Goal: Transaction & Acquisition: Purchase product/service

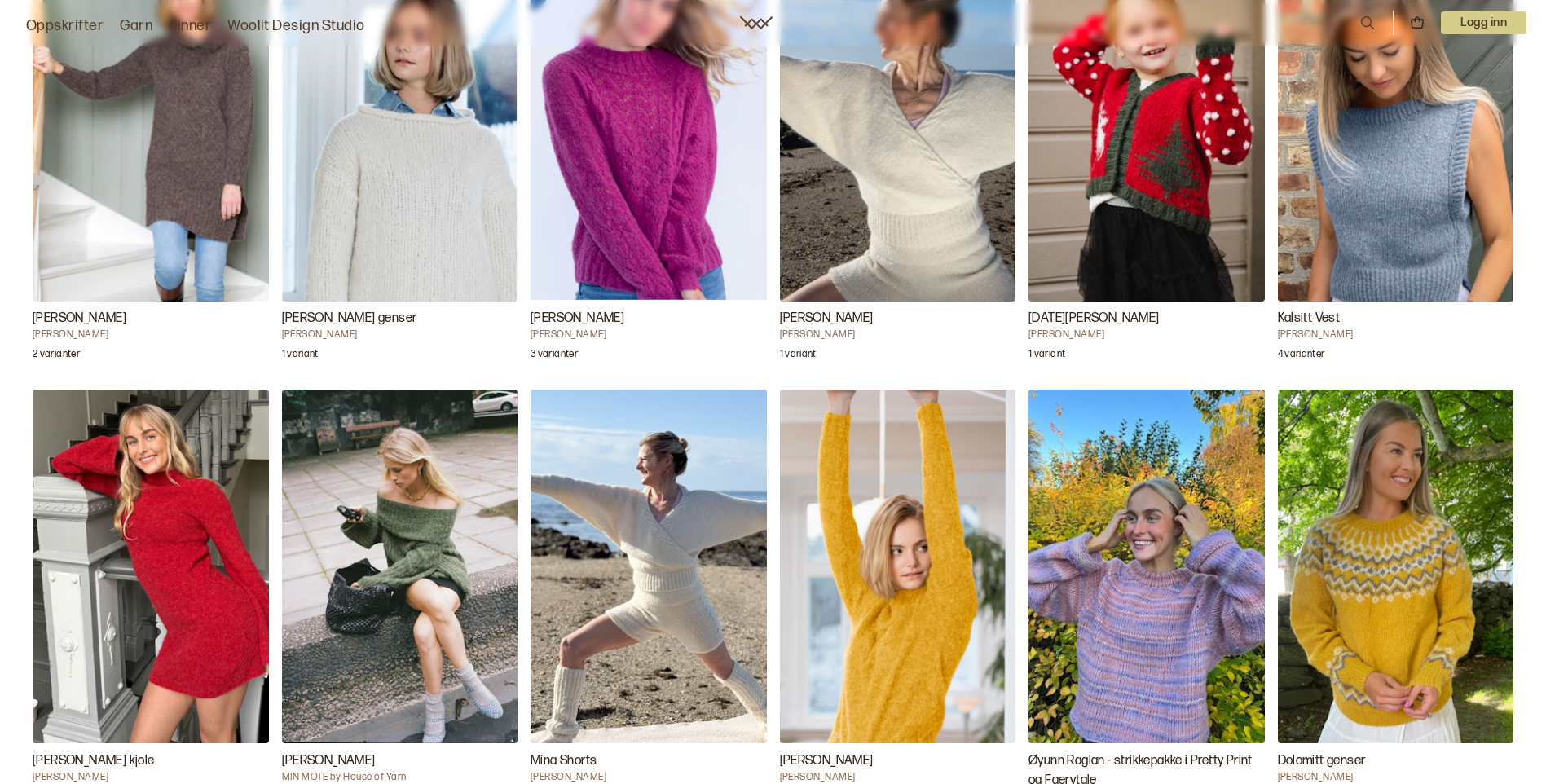
scroll to position [2525, 0]
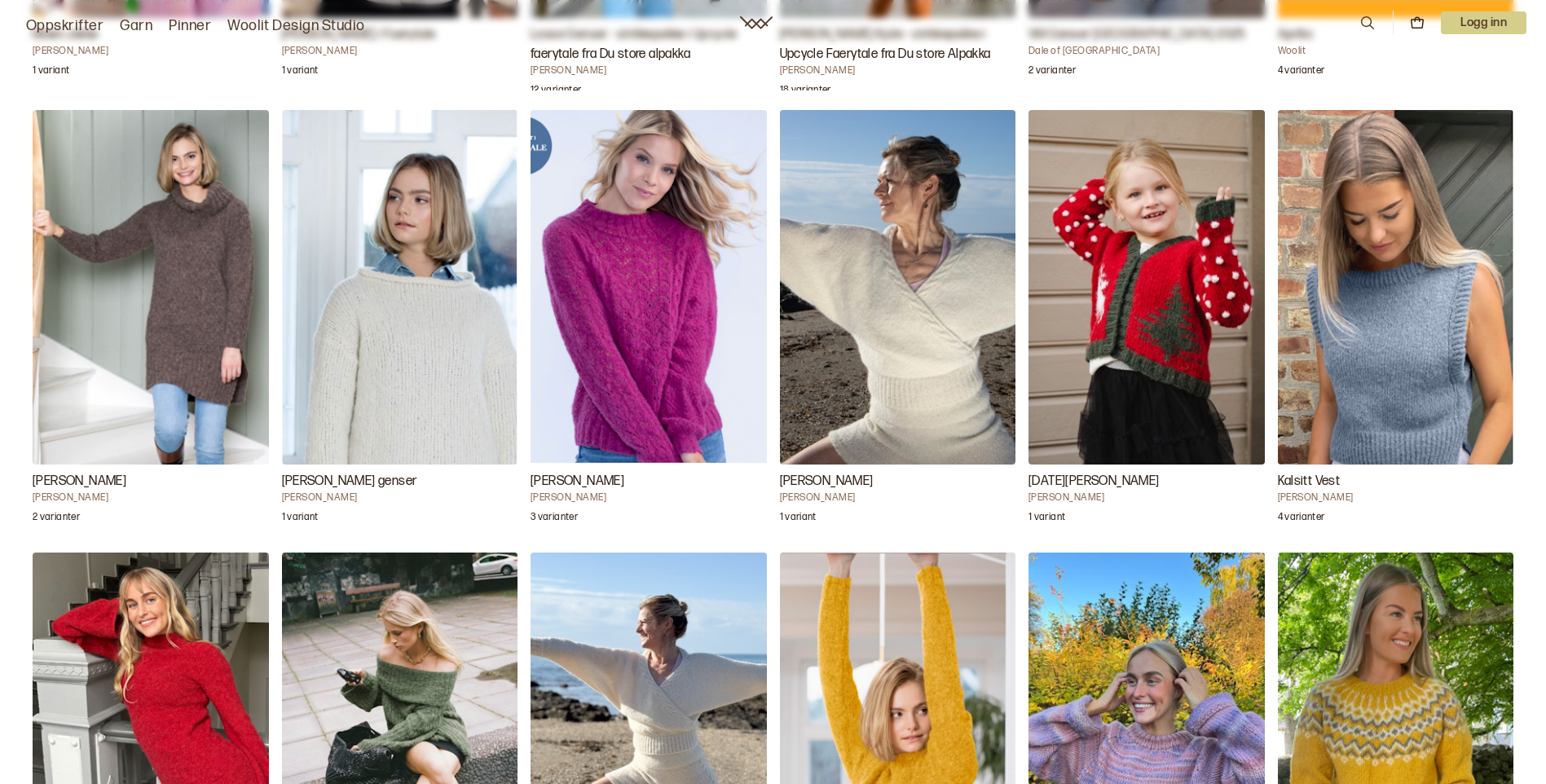
click at [625, 320] on img "Michelle Genser" at bounding box center [649, 287] width 236 height 353
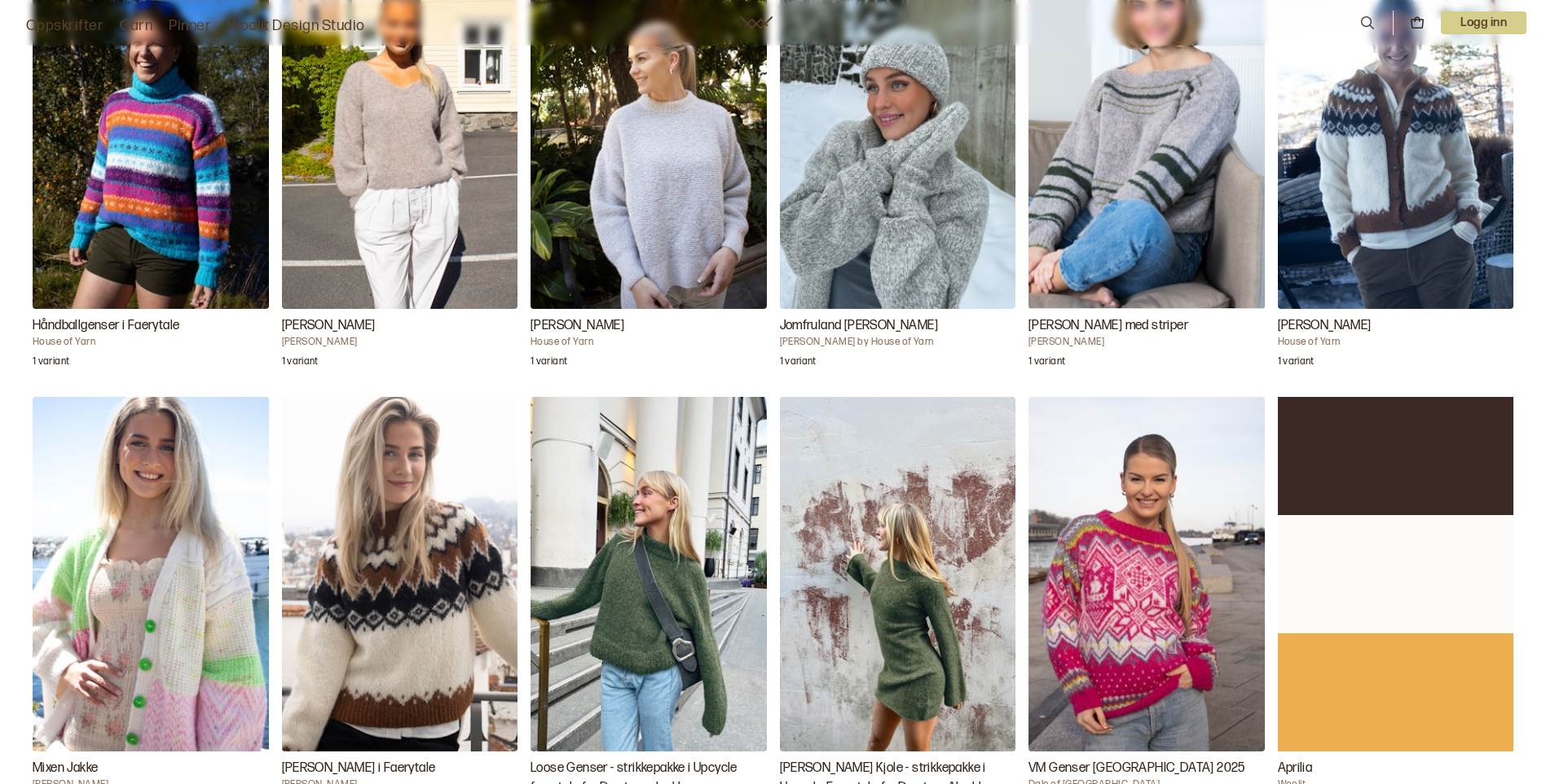
scroll to position [2036, 0]
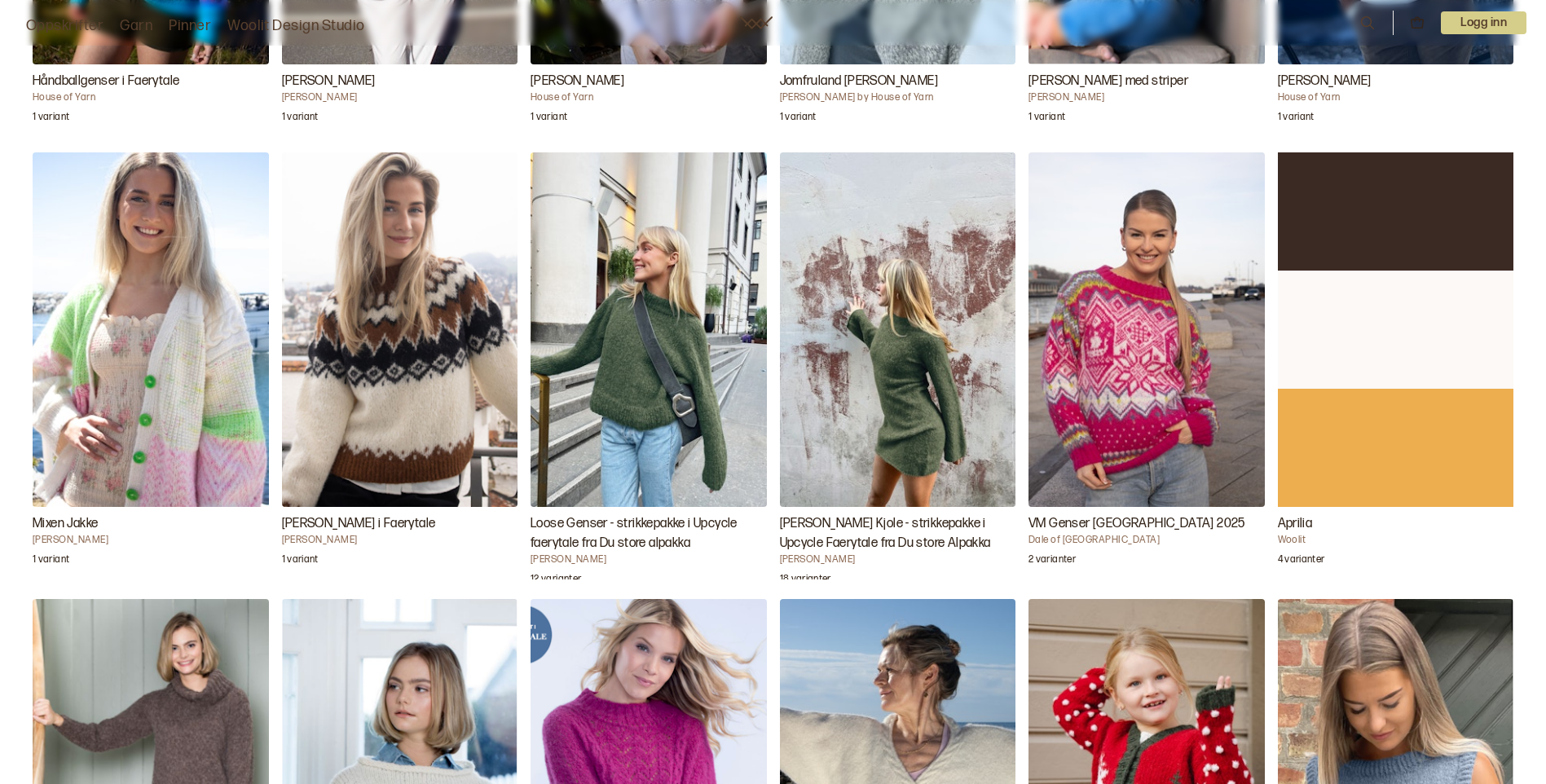
click at [666, 377] on img "Loose Genser - strikkepakke i Upcycle faerytale fra Du store alpakka" at bounding box center [649, 329] width 236 height 353
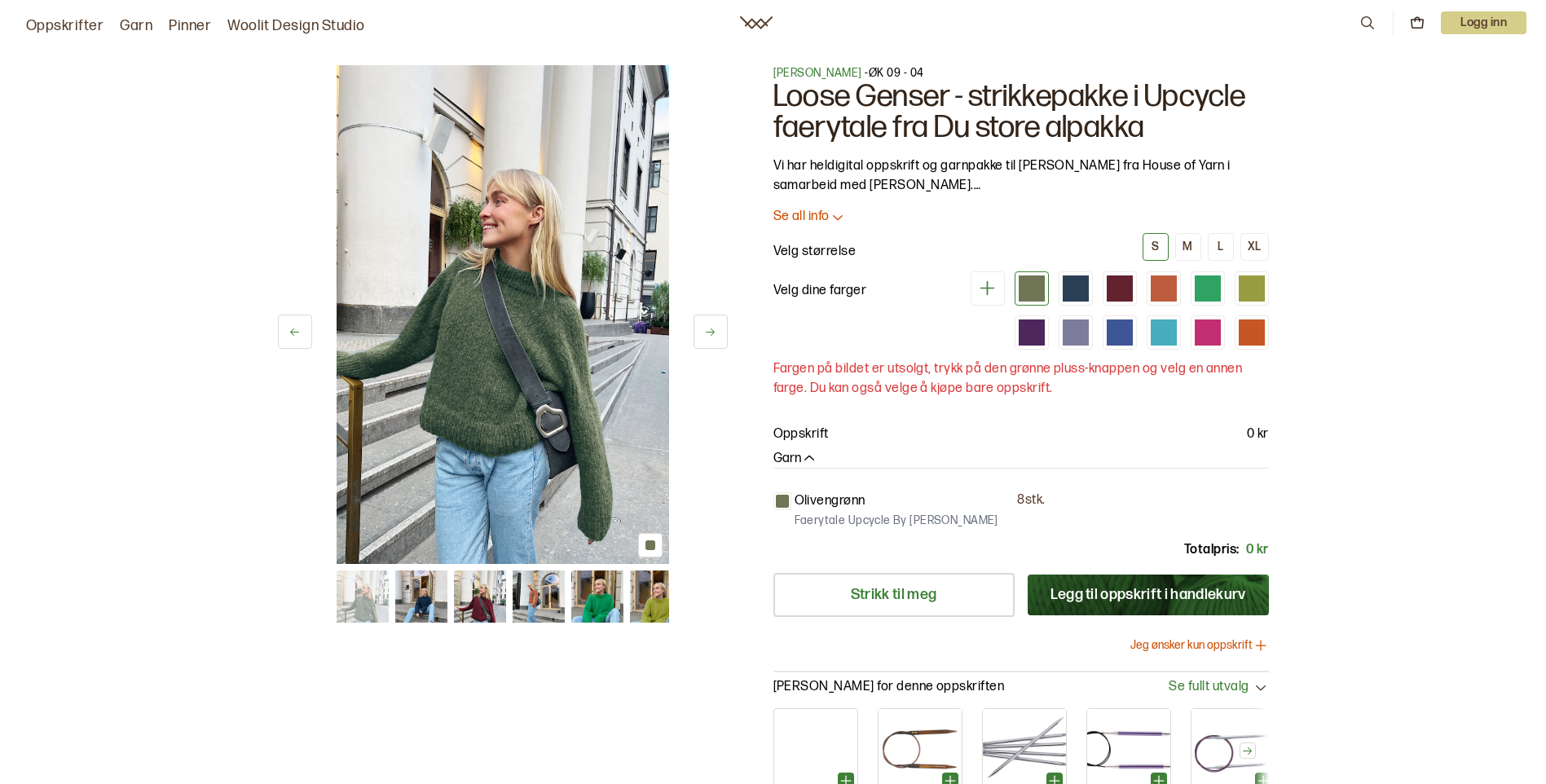
click at [986, 289] on icon at bounding box center [988, 289] width 15 height 15
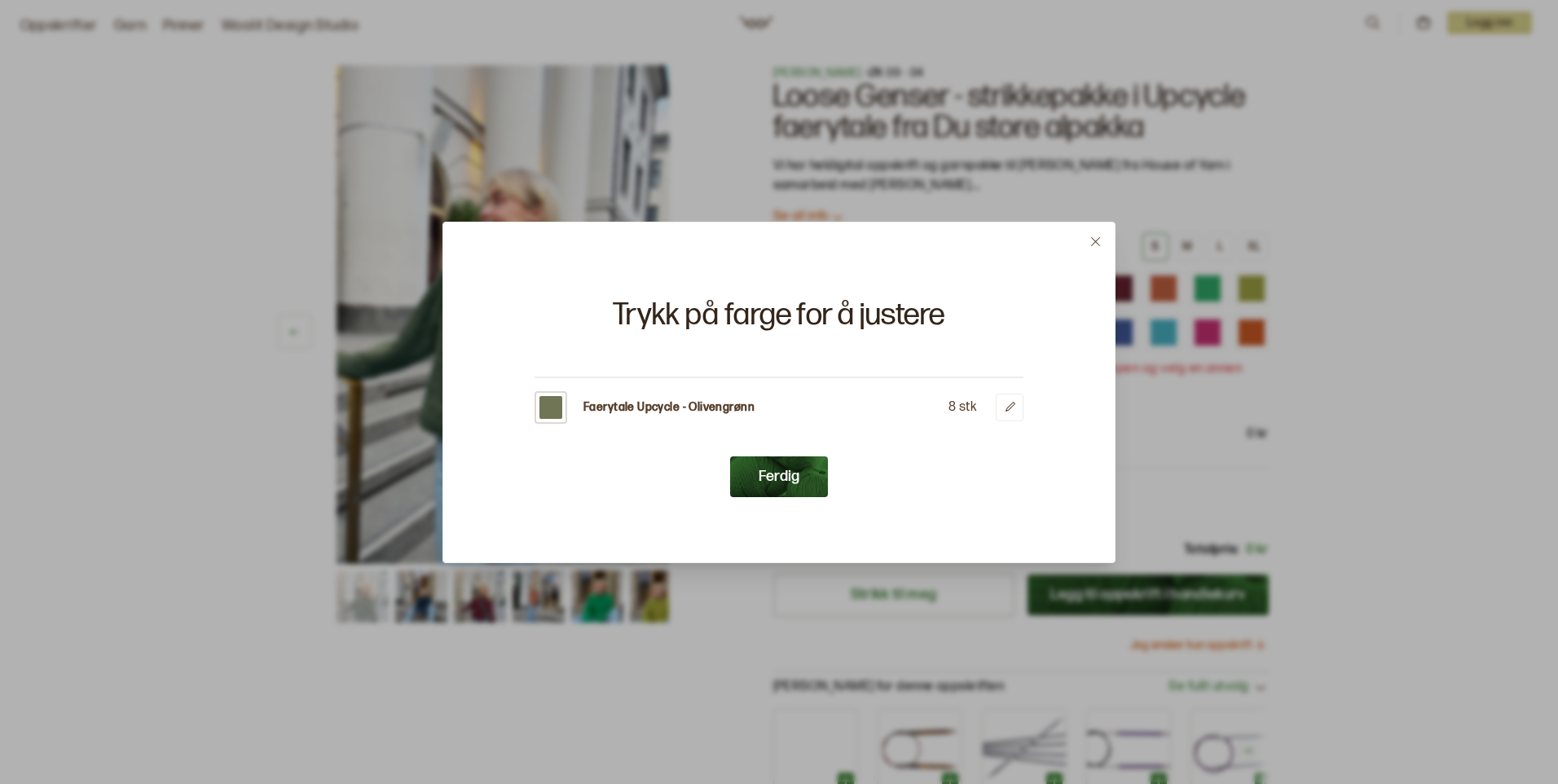
click at [1093, 237] on icon at bounding box center [1095, 241] width 12 height 12
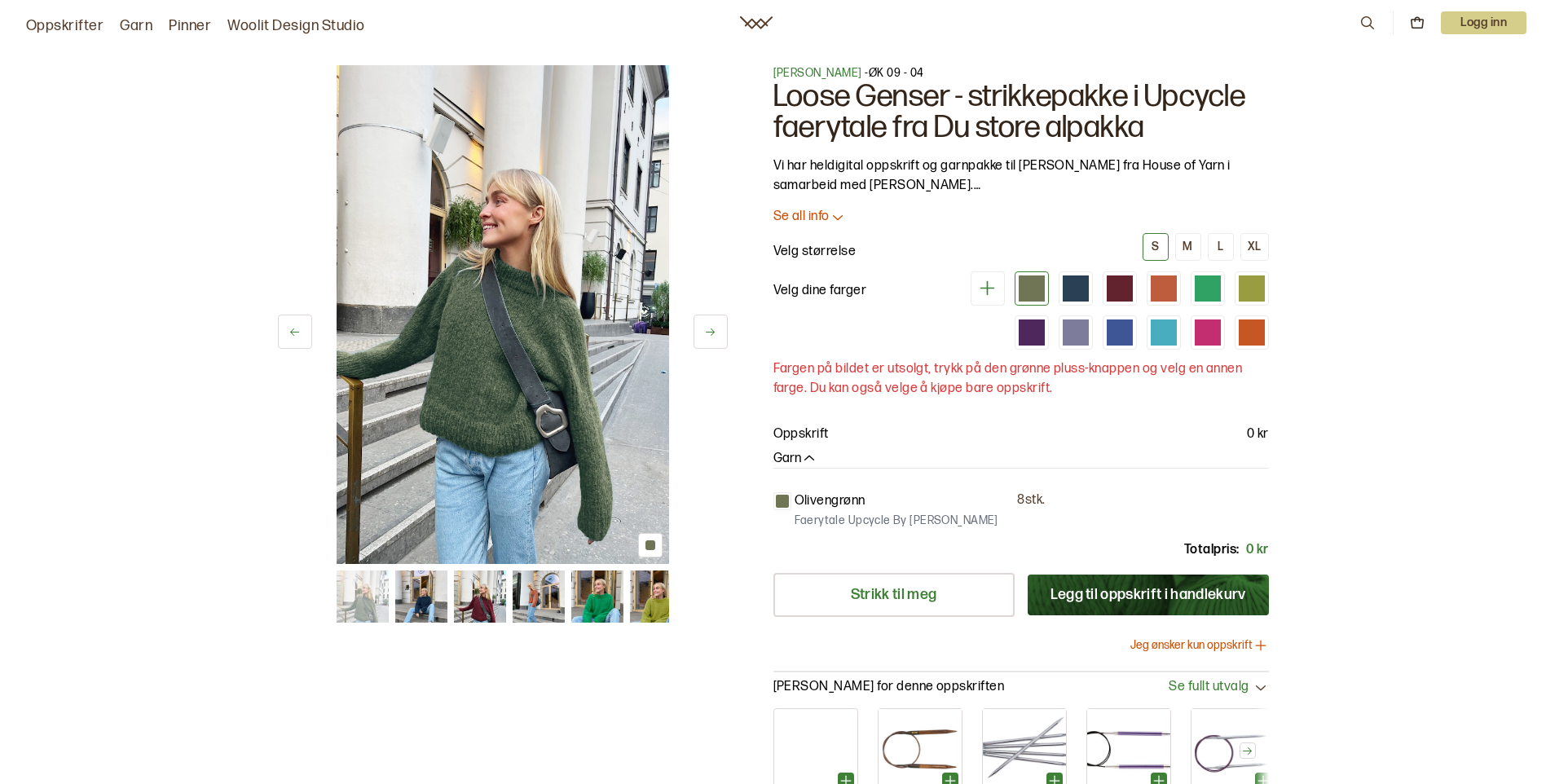
scroll to position [407, 0]
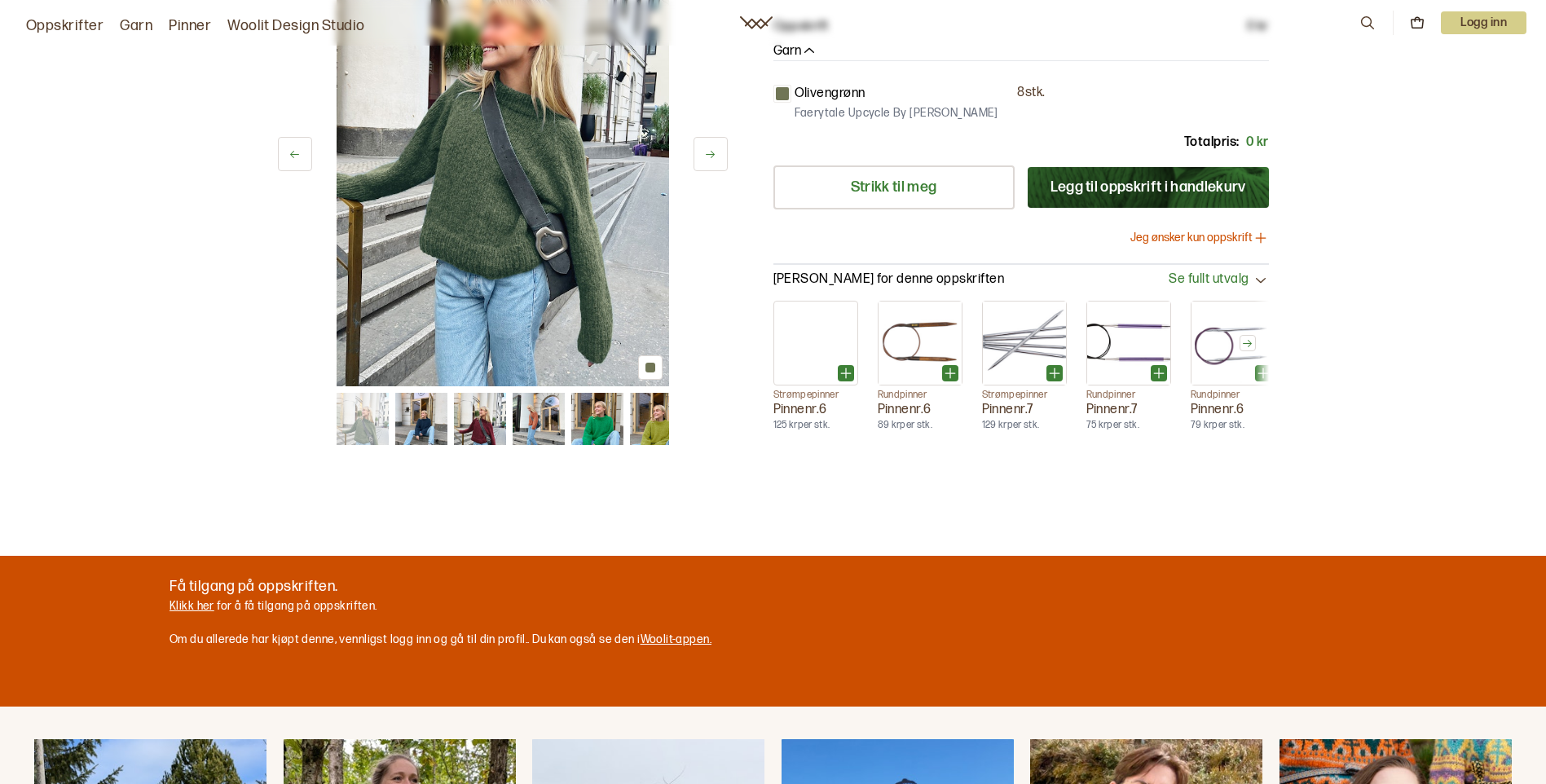
click at [412, 417] on img at bounding box center [421, 419] width 52 height 52
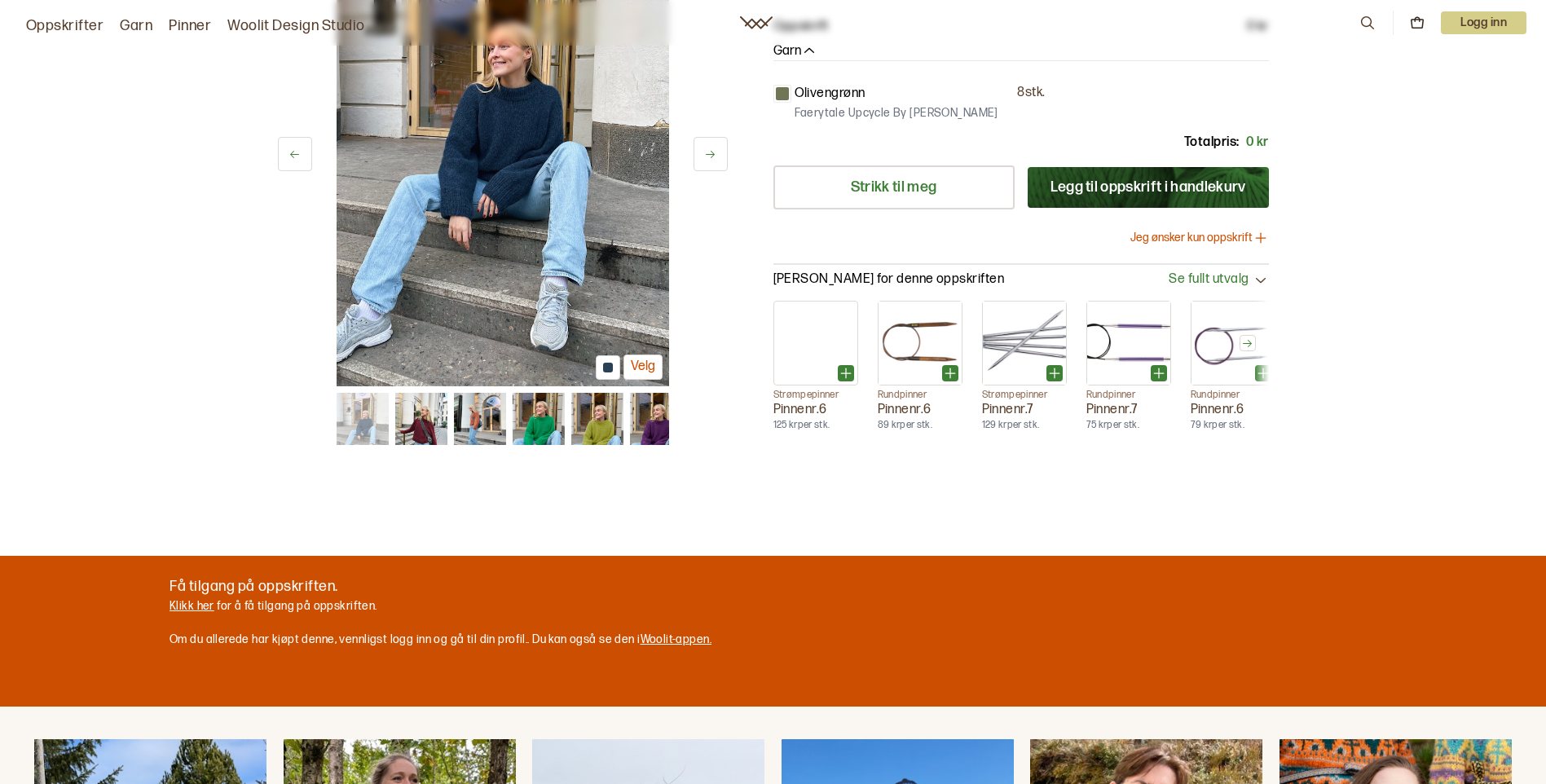
click at [479, 417] on img at bounding box center [479, 419] width 52 height 52
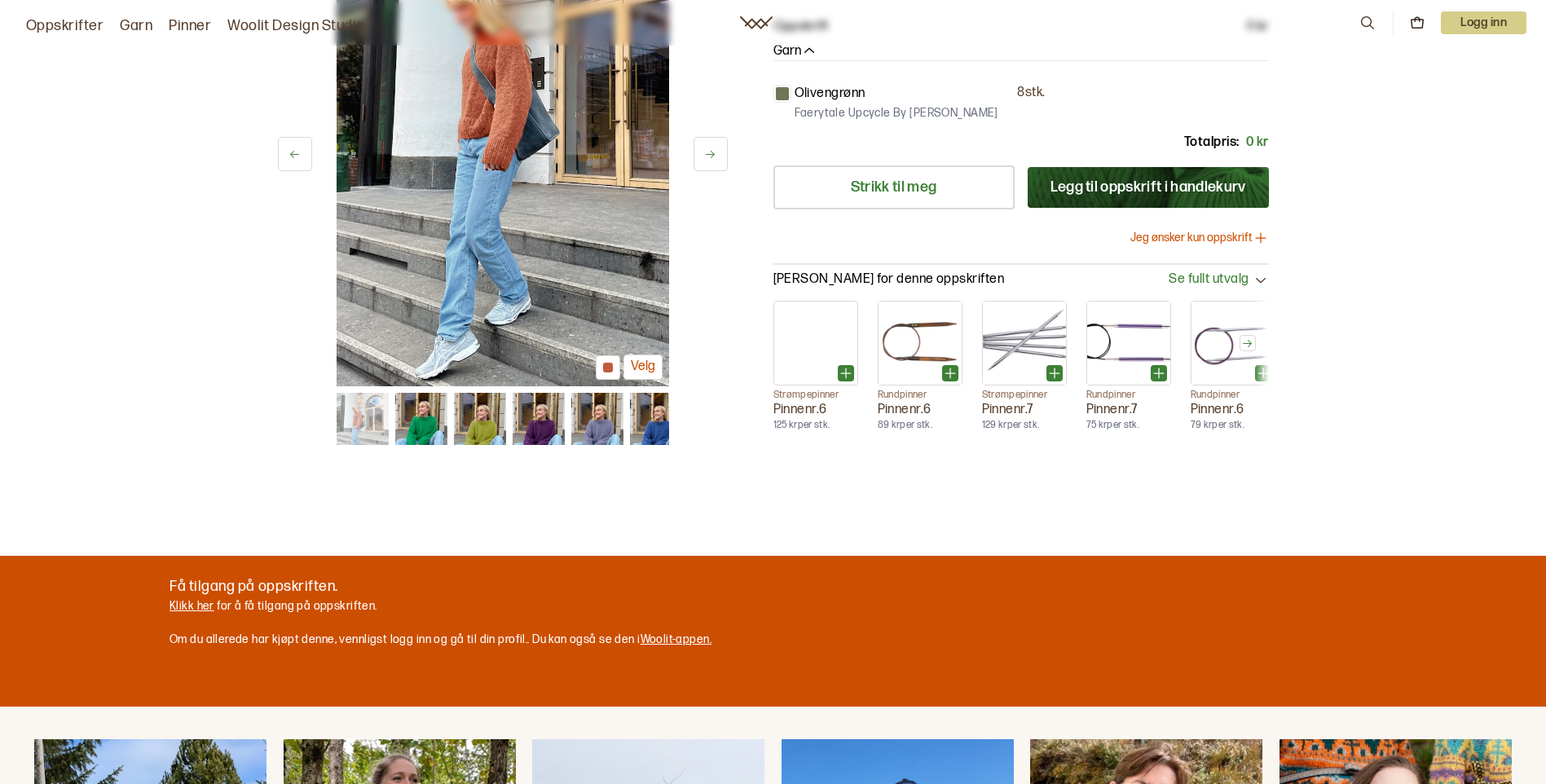
click at [649, 419] on img at bounding box center [655, 419] width 52 height 52
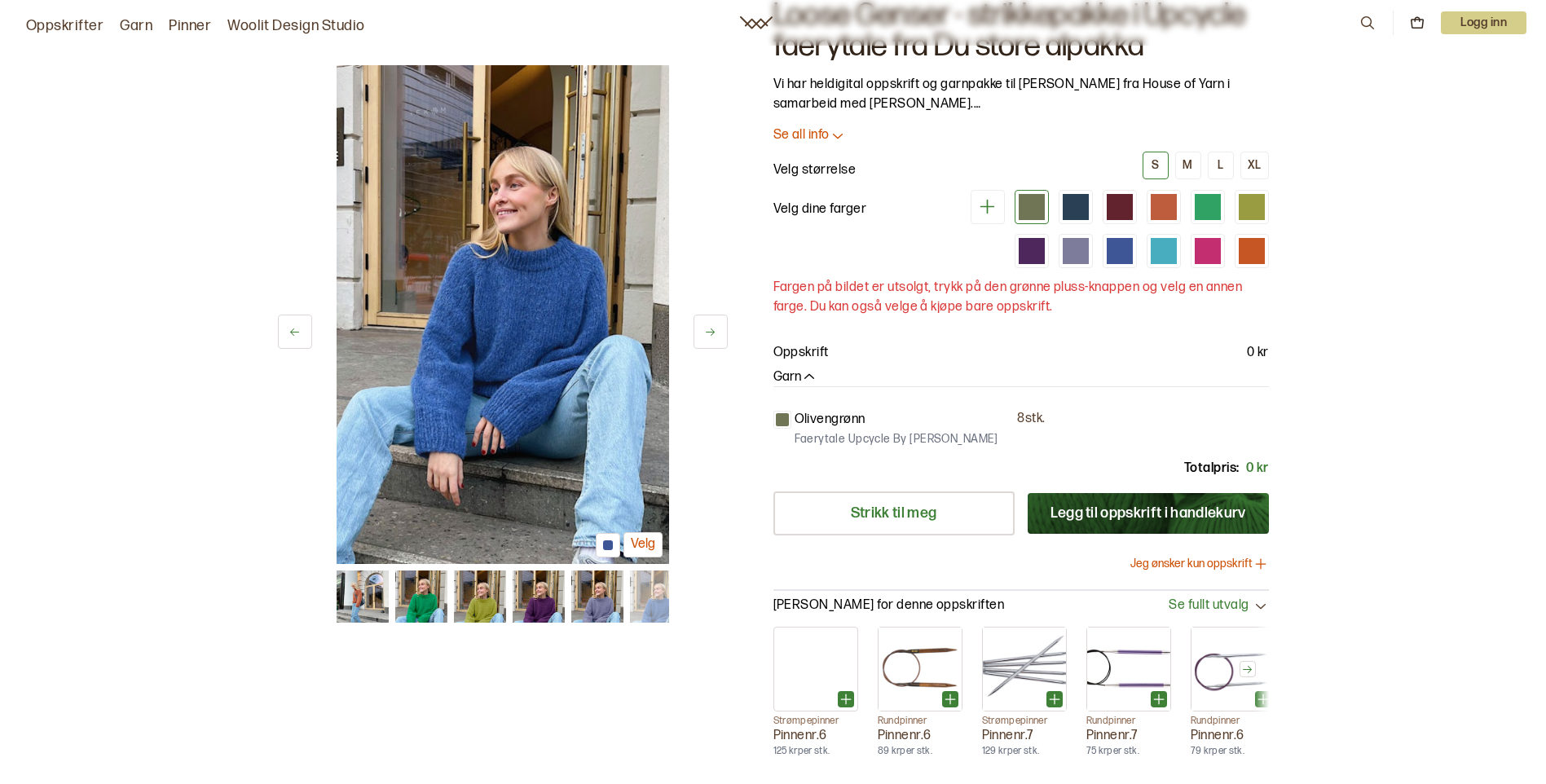
scroll to position [0, 0]
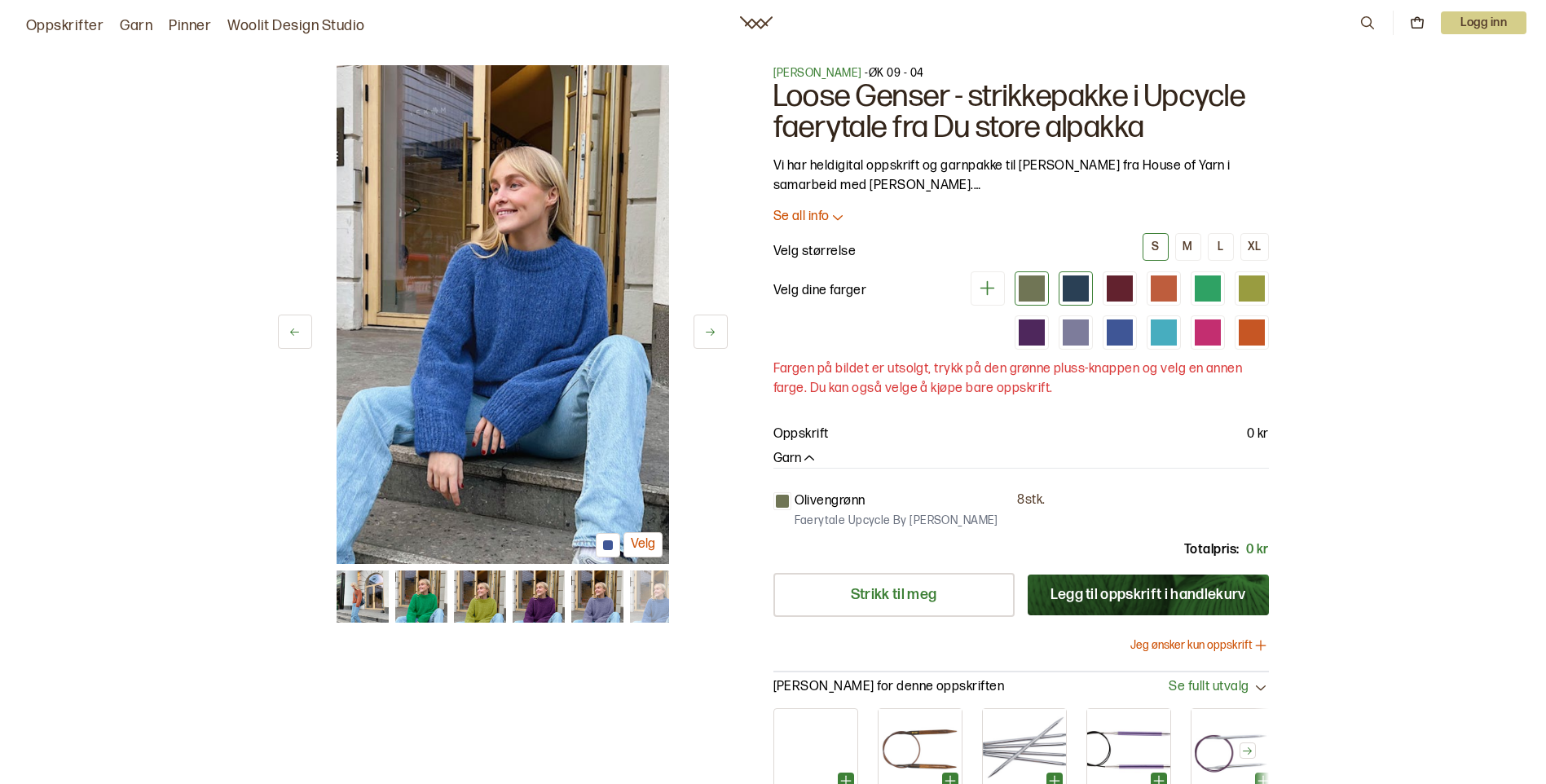
click at [1073, 287] on div at bounding box center [1076, 289] width 26 height 26
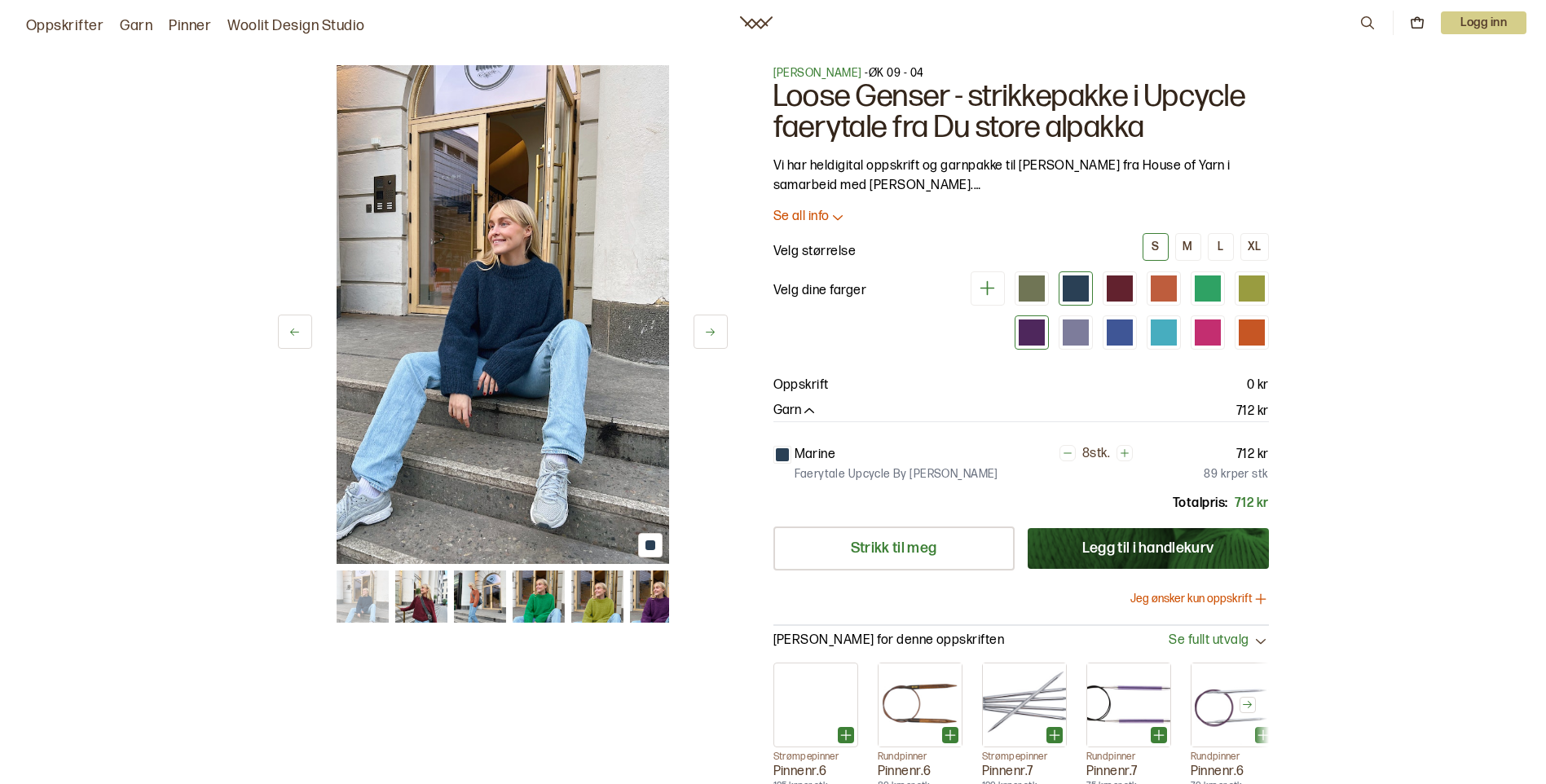
click at [1031, 332] on div at bounding box center [1032, 333] width 26 height 26
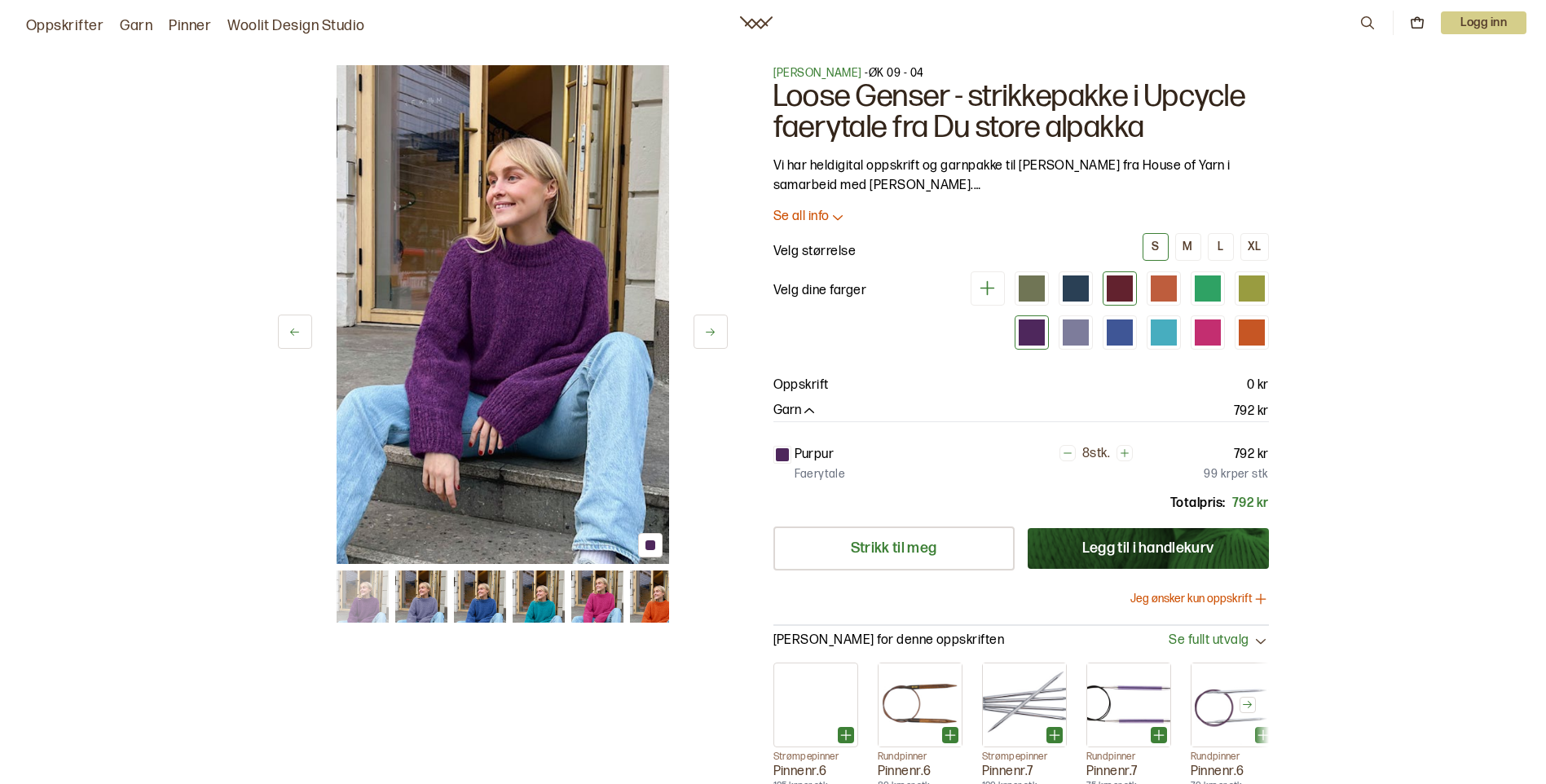
click at [1118, 289] on div at bounding box center [1120, 289] width 26 height 26
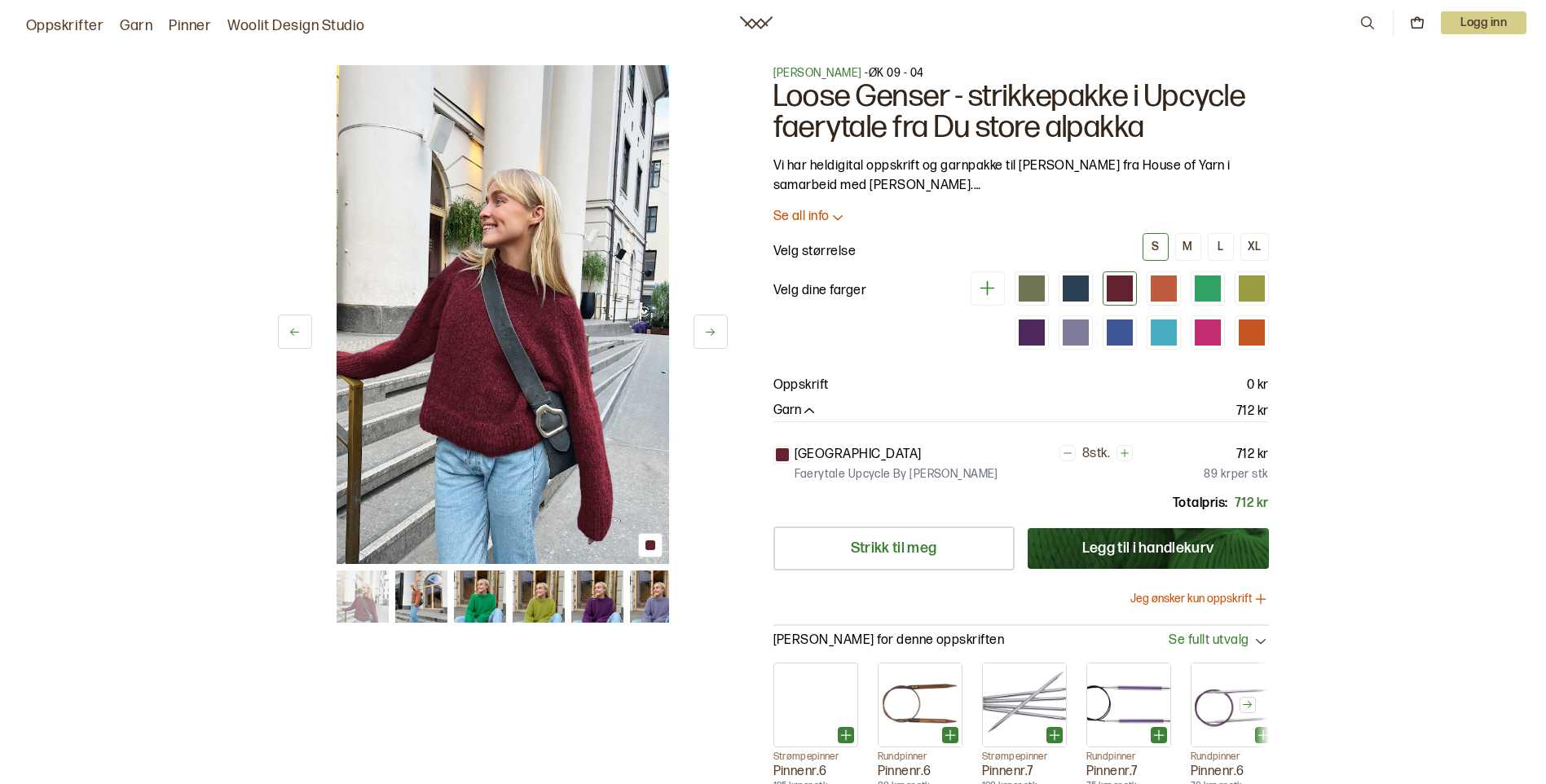
click at [835, 214] on icon at bounding box center [838, 217] width 16 height 16
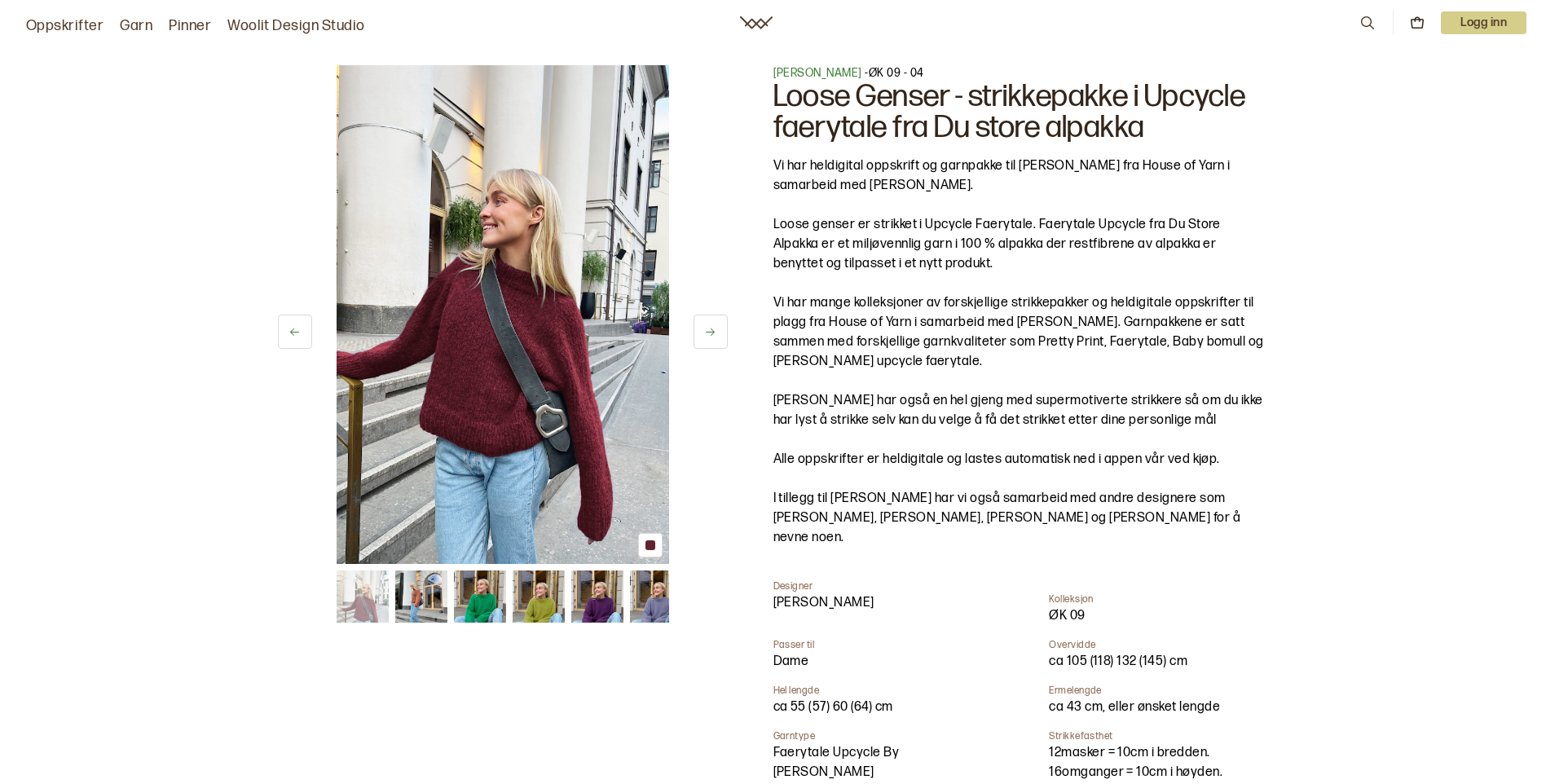
click at [717, 329] on button at bounding box center [711, 332] width 34 height 34
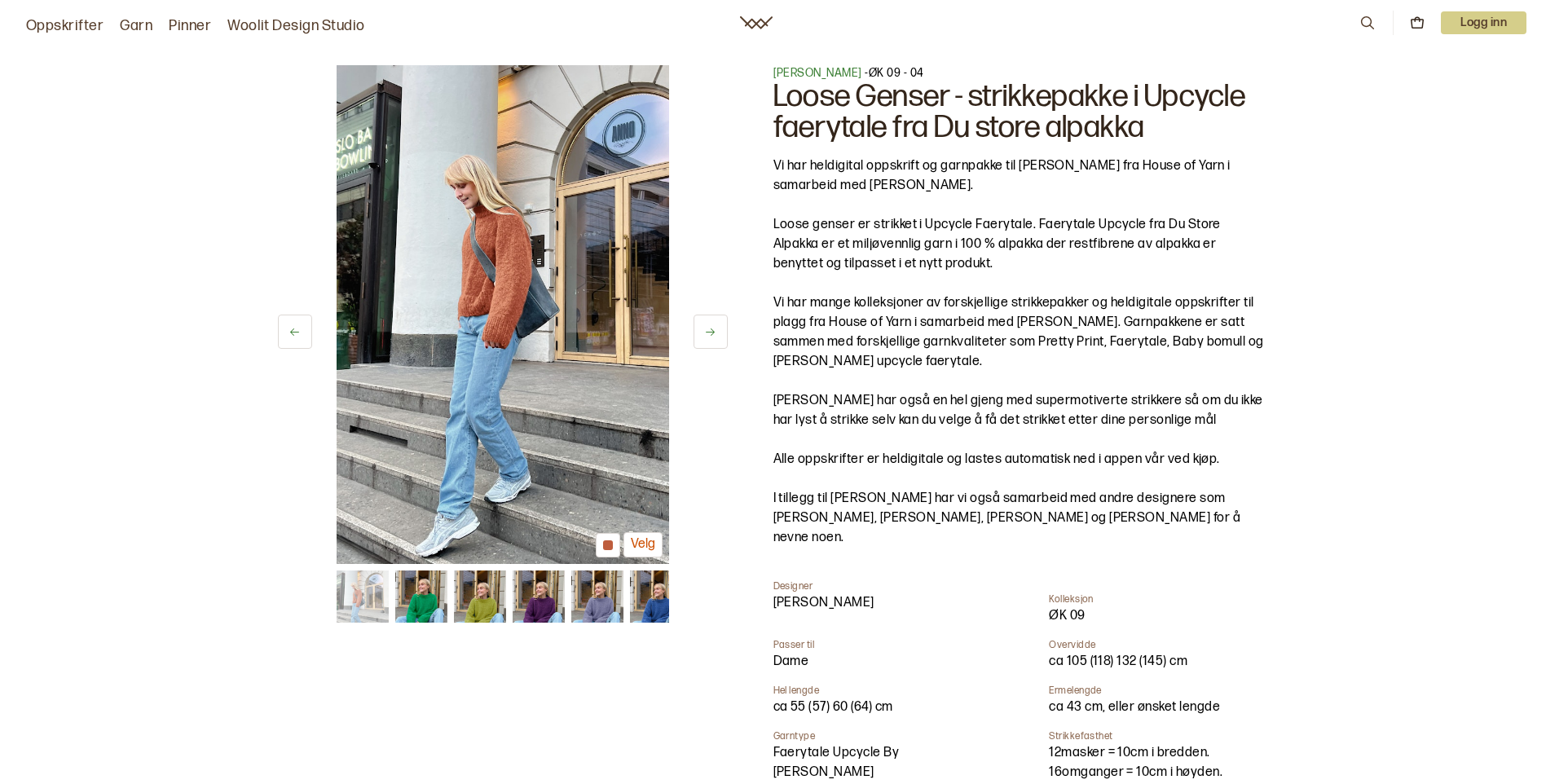
click at [720, 328] on button at bounding box center [711, 332] width 34 height 34
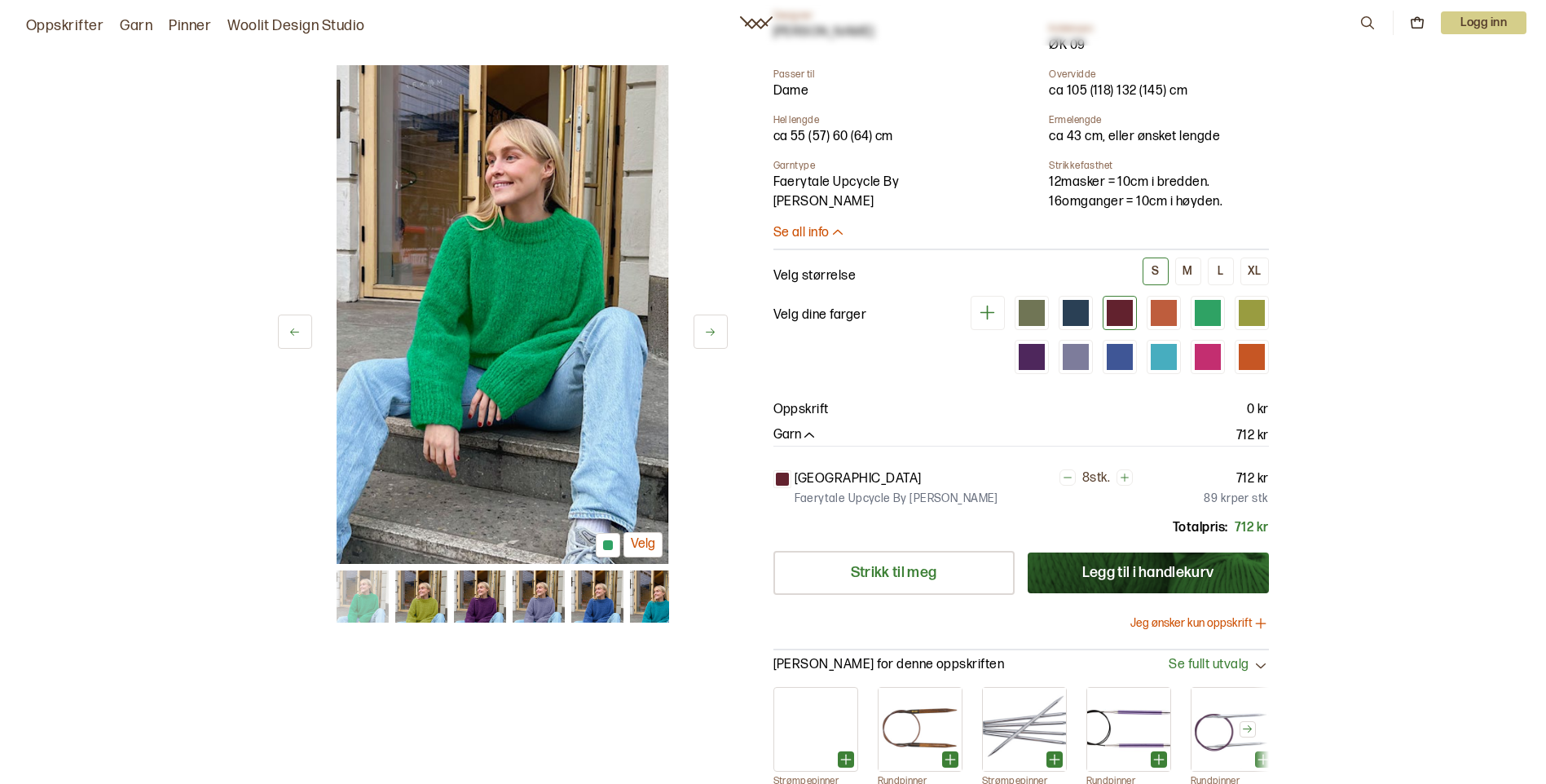
scroll to position [815, 0]
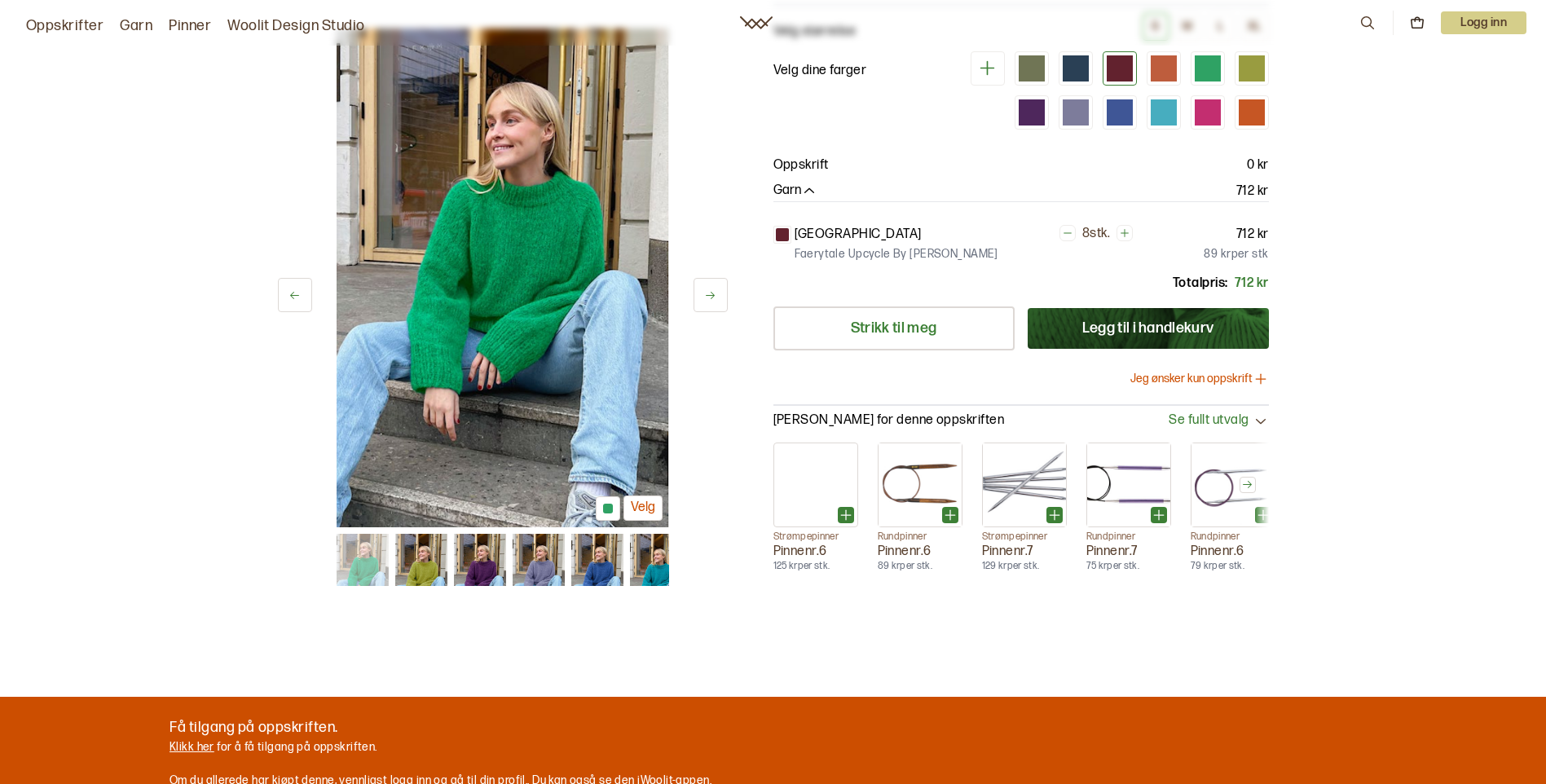
click at [789, 155] on p "Oppskrift" at bounding box center [802, 165] width 56 height 20
click at [811, 183] on icon "button" at bounding box center [810, 191] width 16 height 16
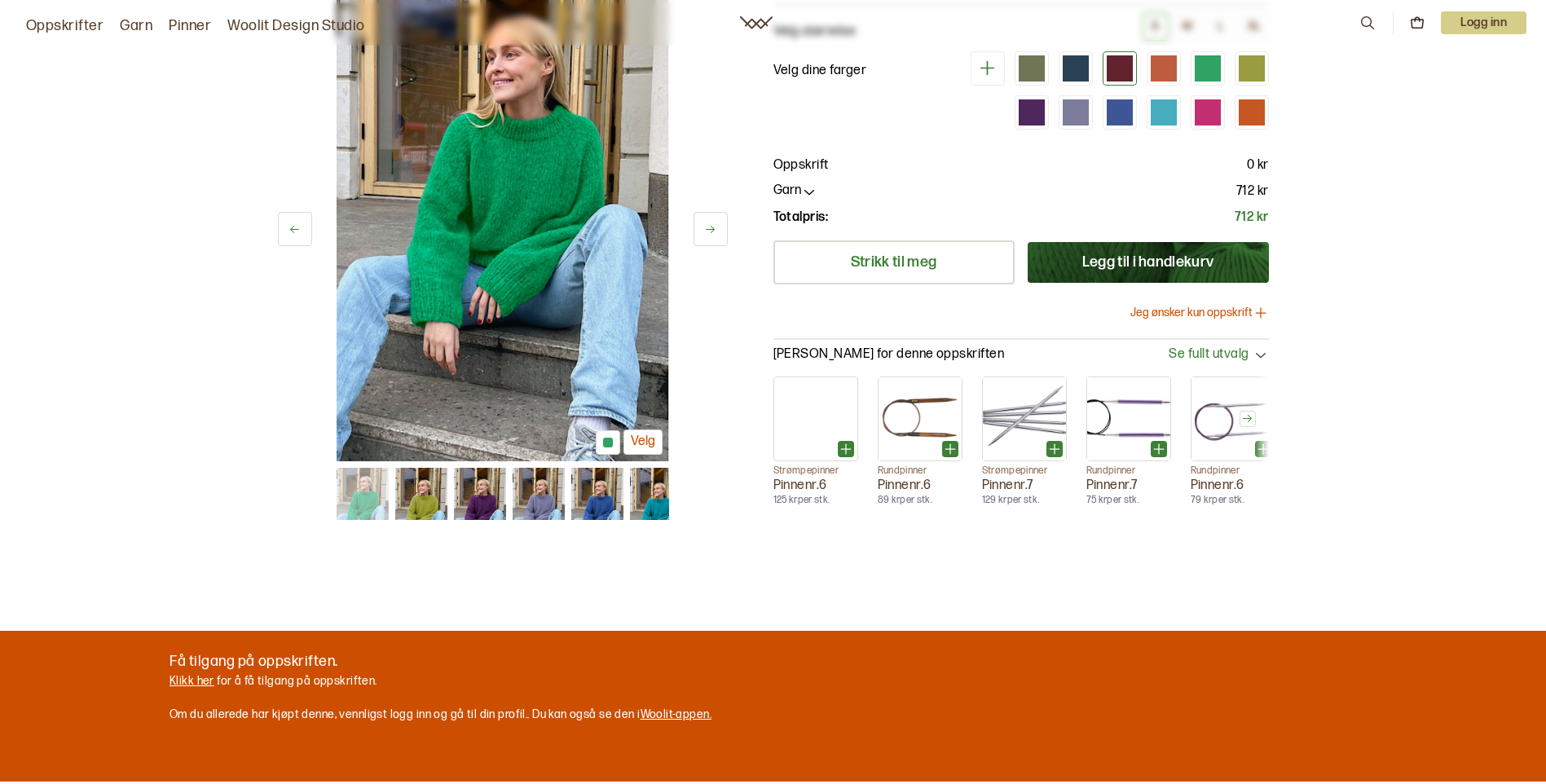
click at [814, 155] on p "Oppskrift" at bounding box center [802, 165] width 56 height 20
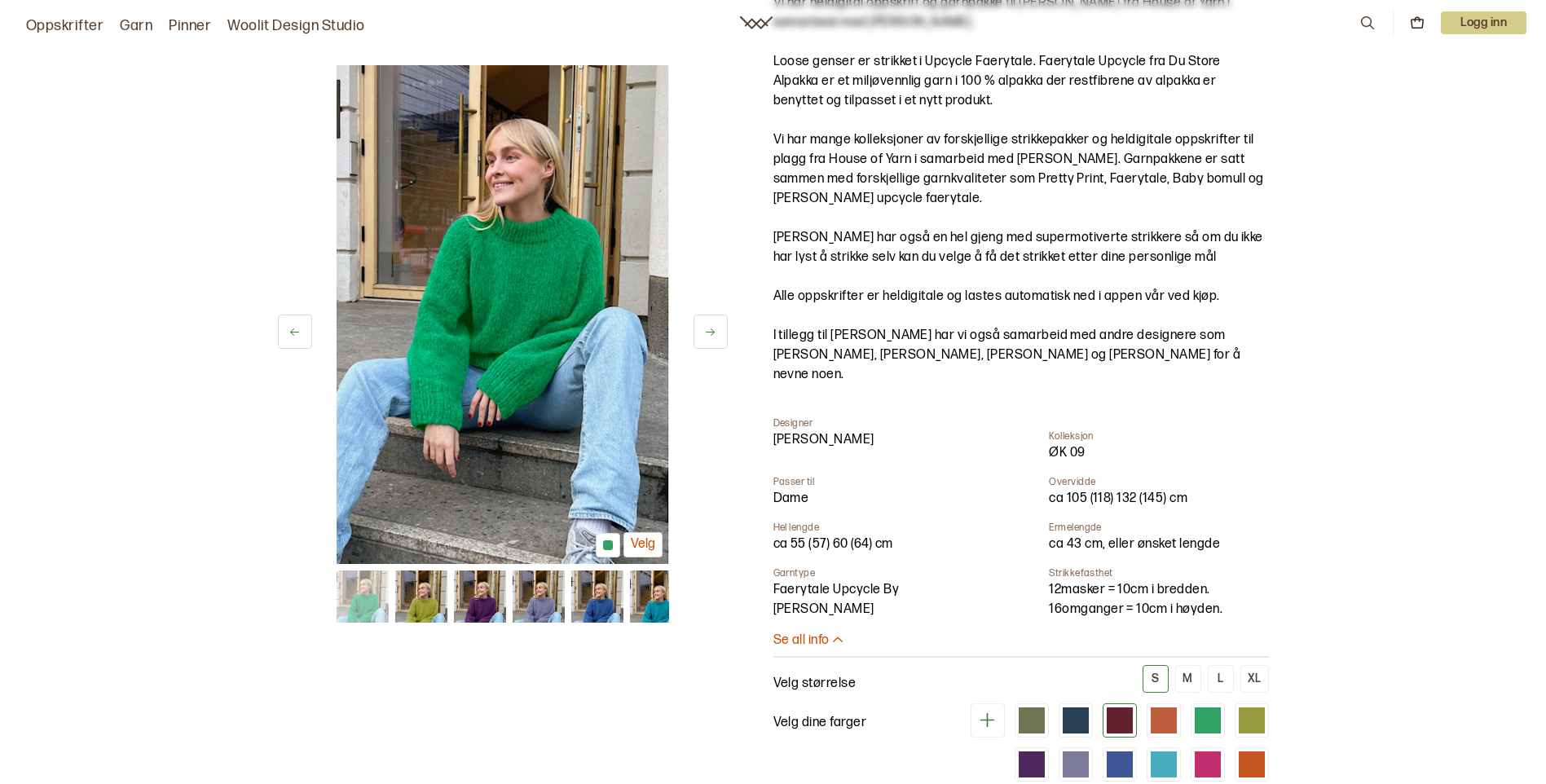
scroll to position [0, 0]
